Goal: Information Seeking & Learning: Understand process/instructions

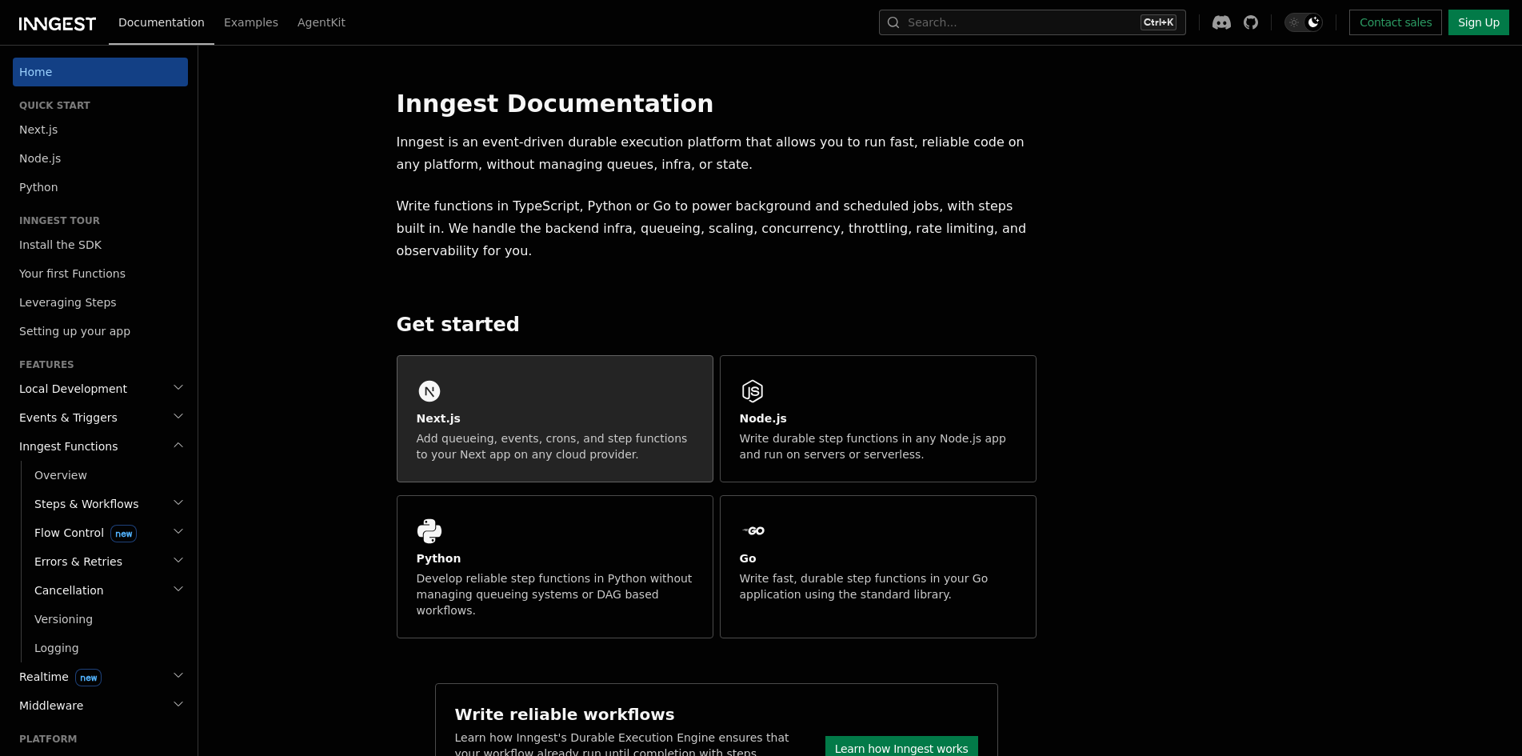
click at [537, 364] on div "Next.js Add queueing, events, crons, and step functions to your Next app on any…" at bounding box center [554, 419] width 315 height 126
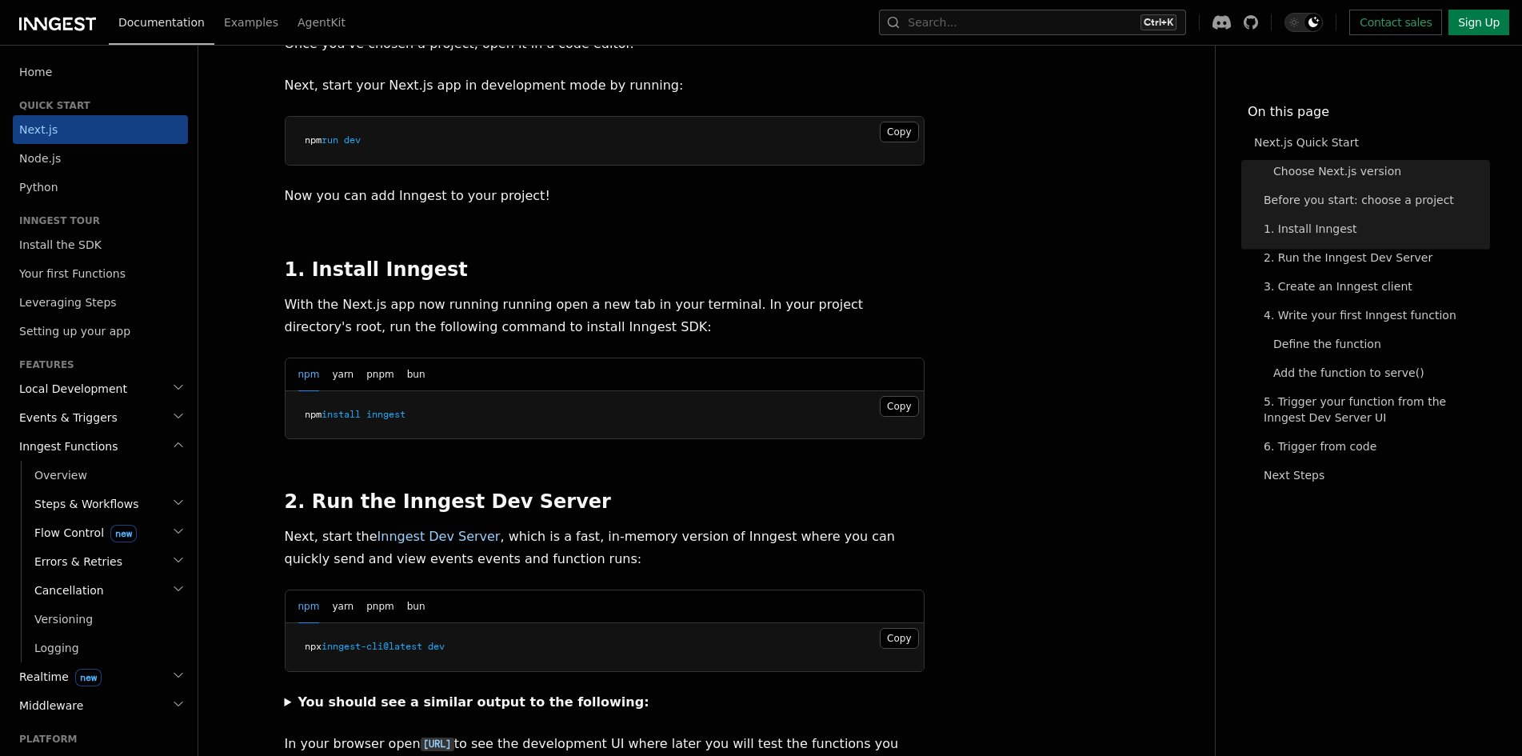
scroll to position [720, 0]
click at [895, 395] on button "Copy Copied" at bounding box center [899, 405] width 38 height 21
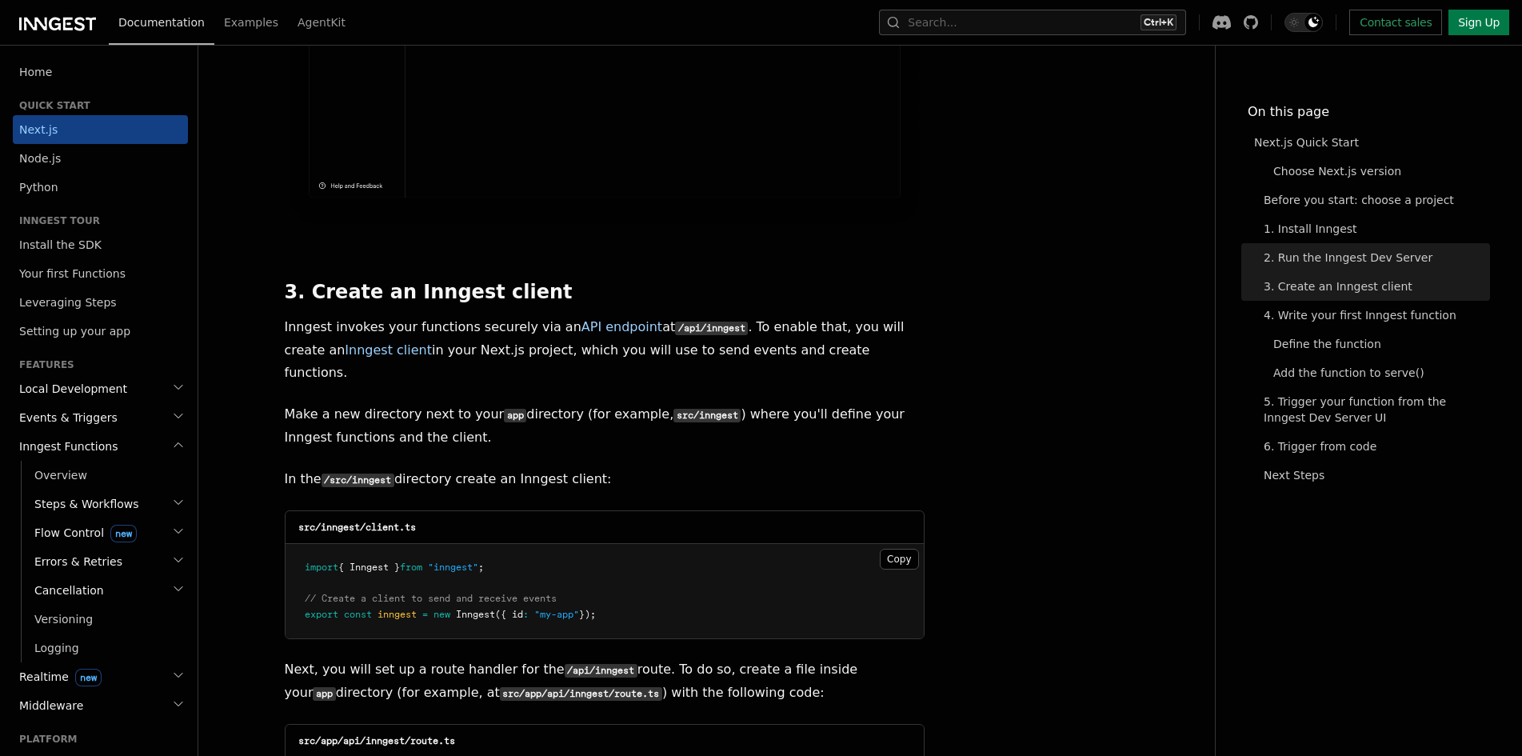
scroll to position [1759, 0]
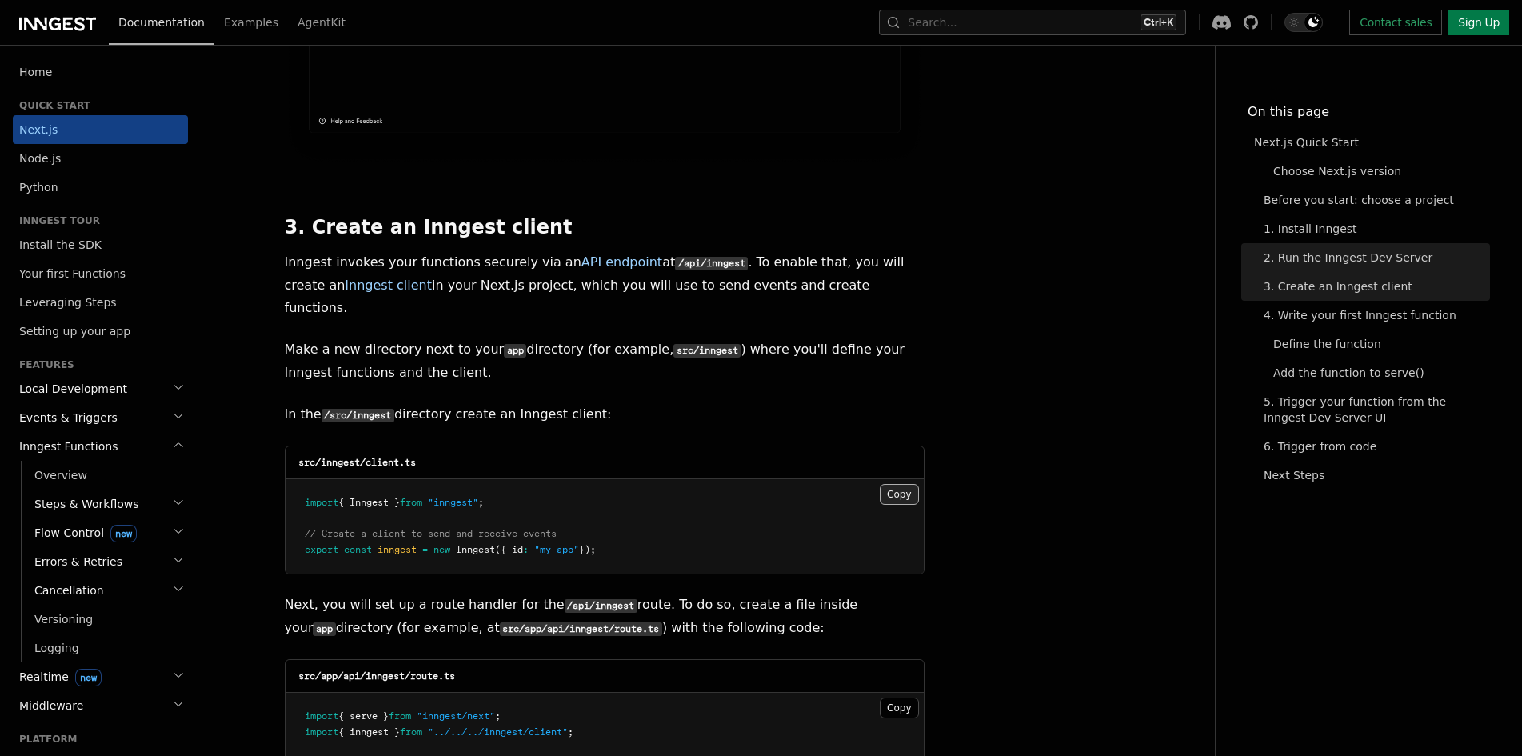
click at [914, 484] on button "Copy Copied" at bounding box center [899, 494] width 38 height 21
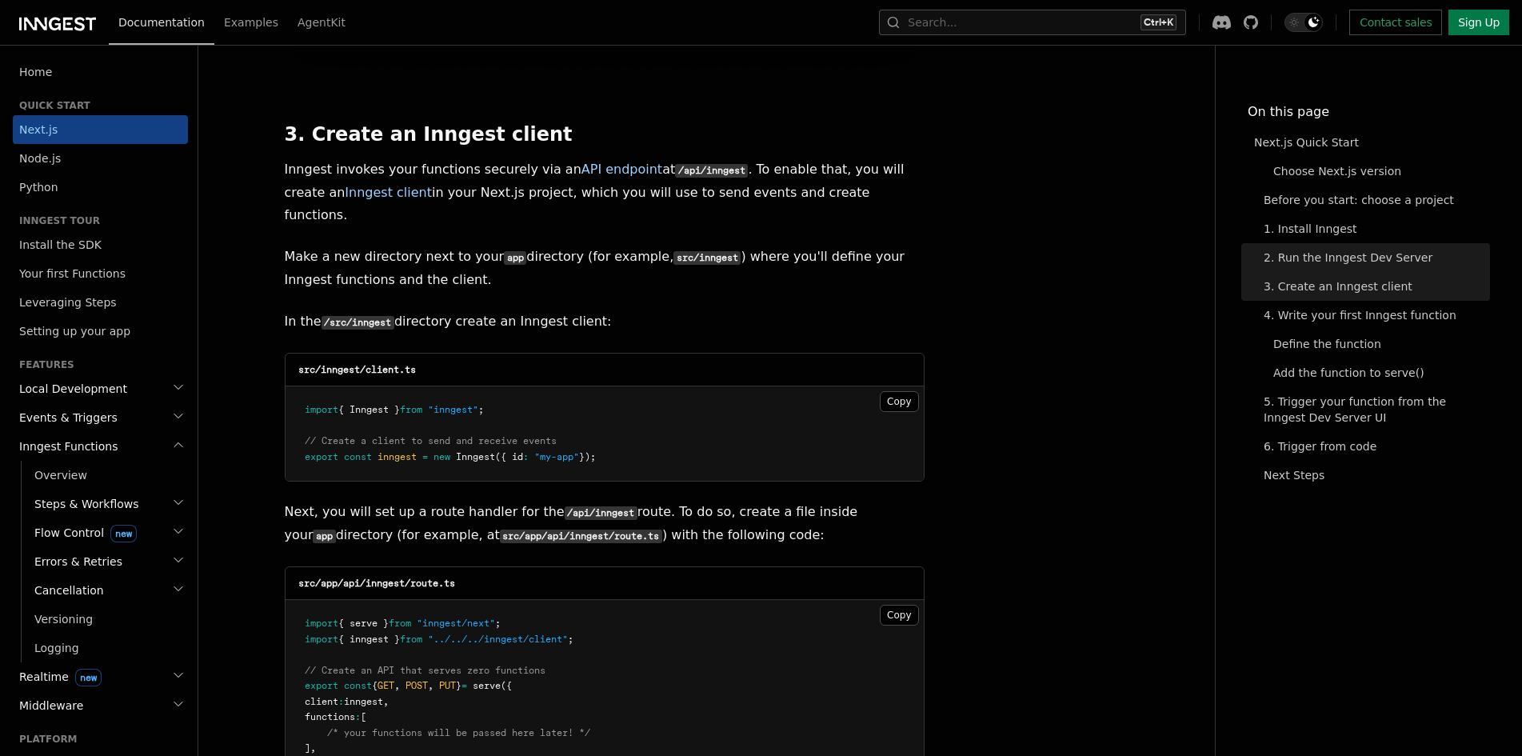
scroll to position [1919, 0]
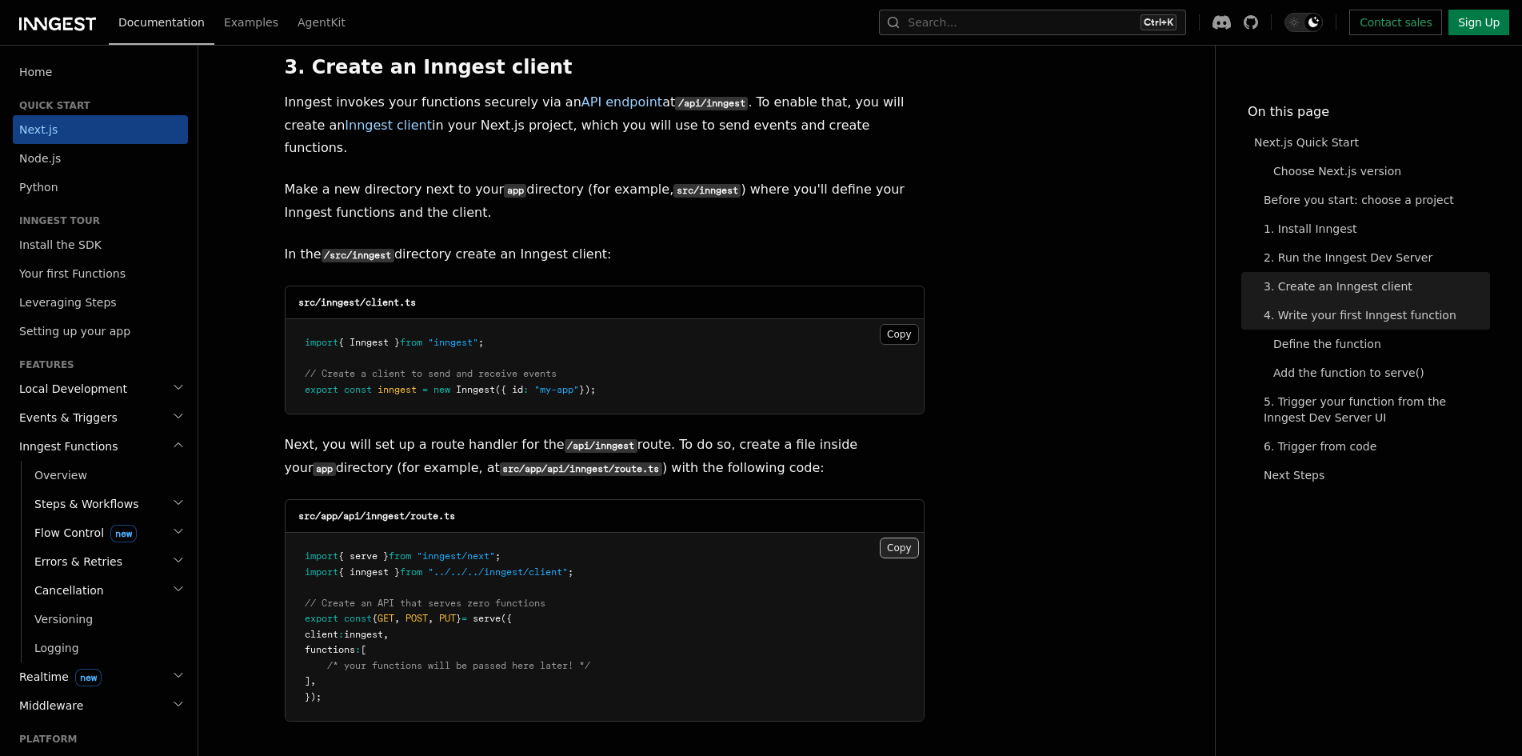
click at [896, 537] on button "Copy Copied" at bounding box center [899, 547] width 38 height 21
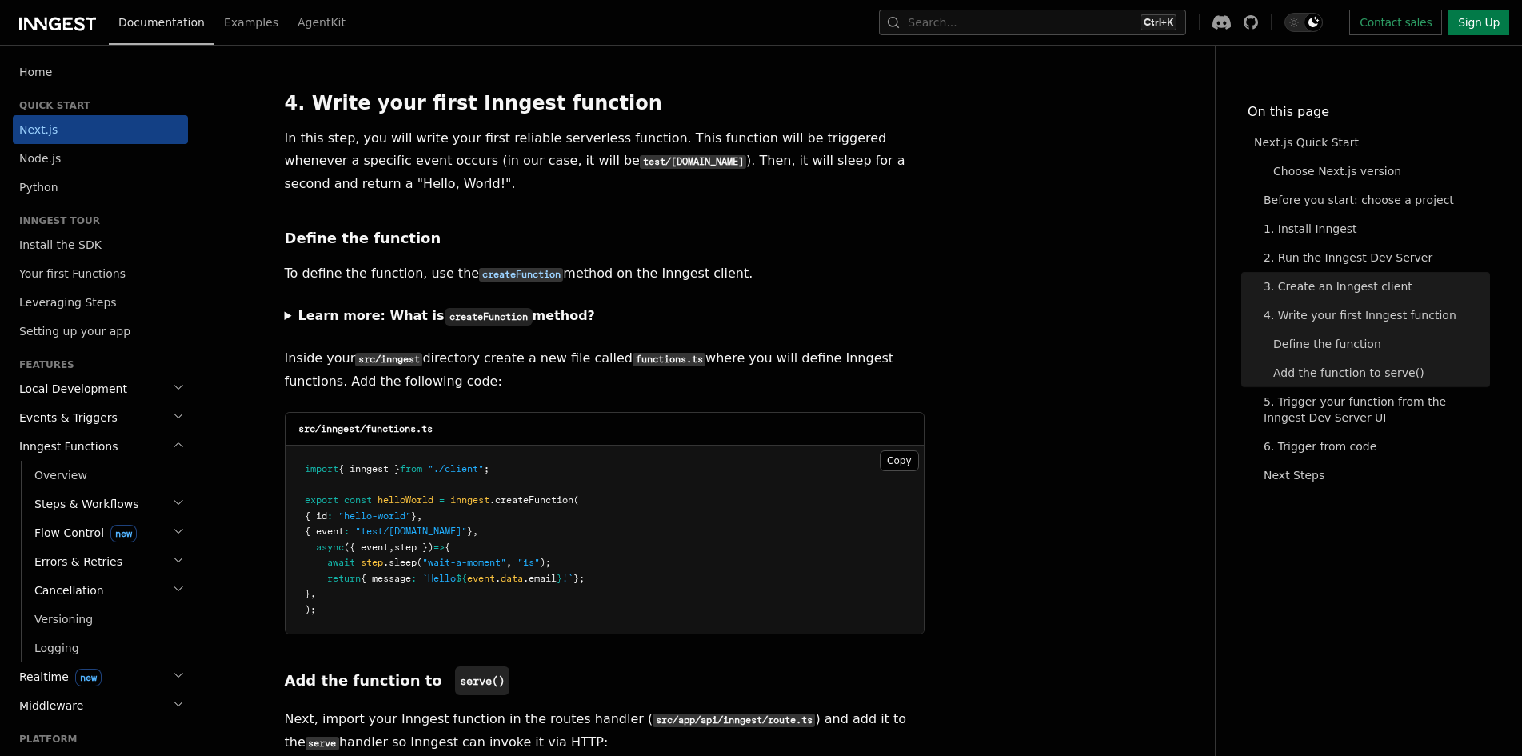
scroll to position [2639, 0]
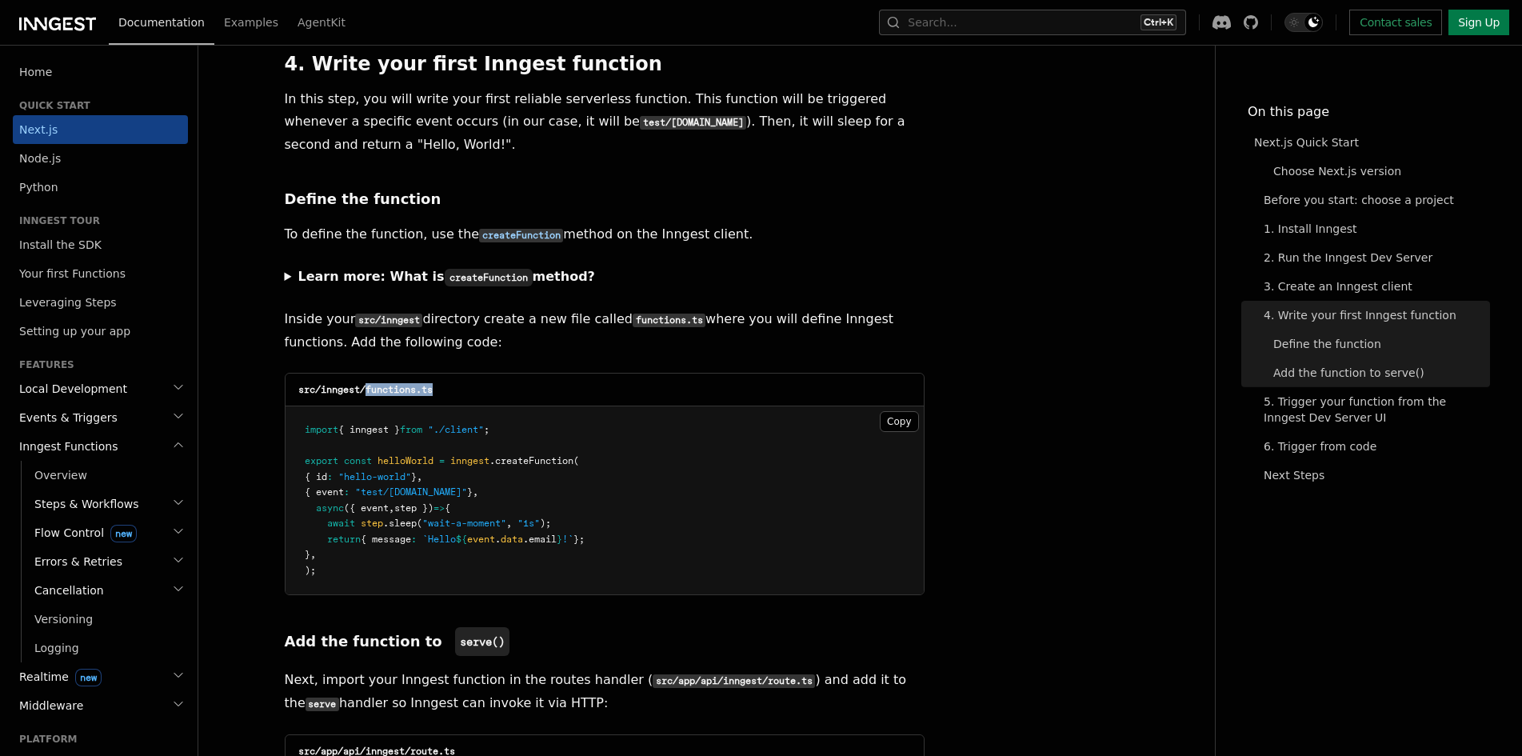
drag, startPoint x: 448, startPoint y: 332, endPoint x: 367, endPoint y: 335, distance: 80.8
click at [367, 373] on div "src/inngest/functions.ts" at bounding box center [604, 389] width 638 height 33
copy code "functions.ts"
click at [889, 411] on button "Copy Copied" at bounding box center [899, 421] width 38 height 21
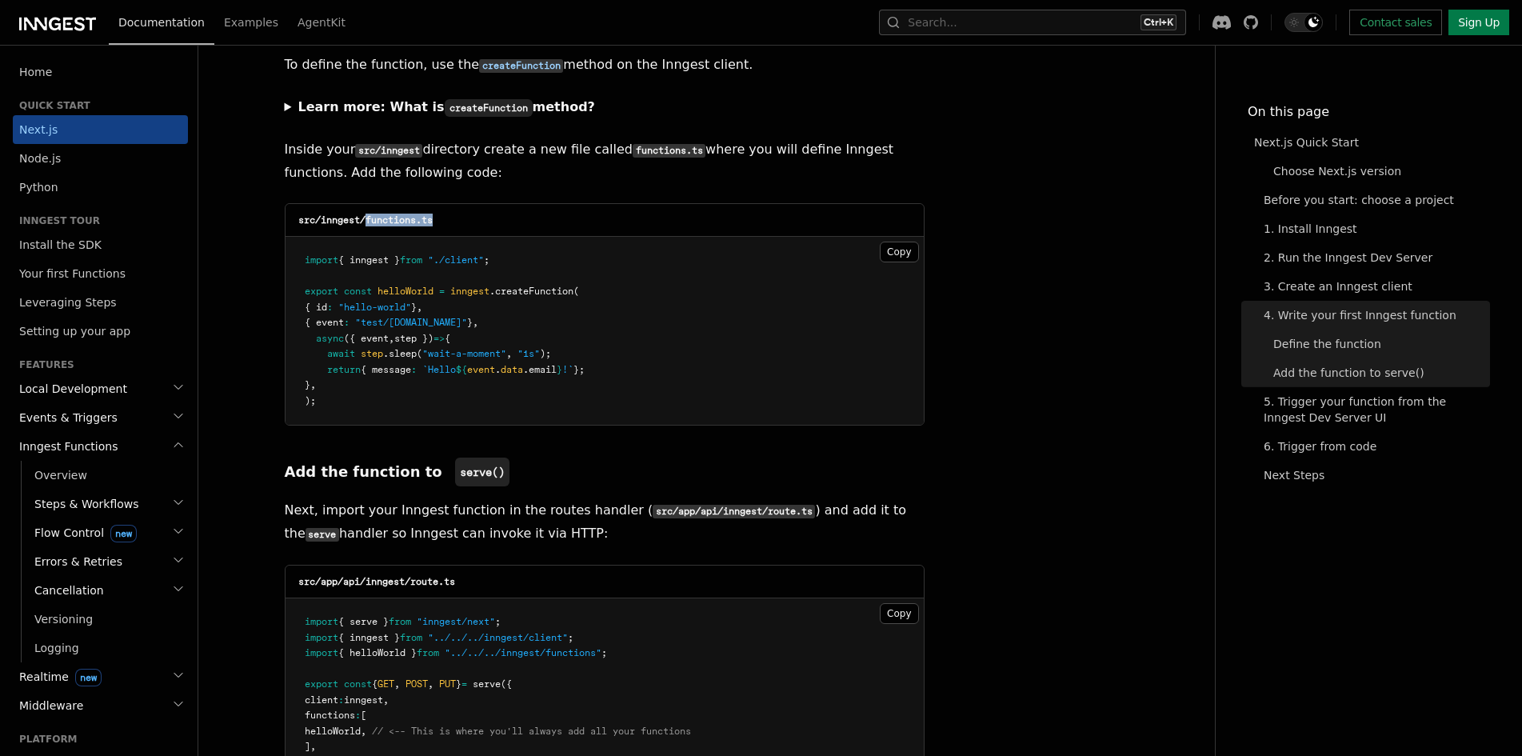
scroll to position [2878, 0]
